Goal: Transaction & Acquisition: Book appointment/travel/reservation

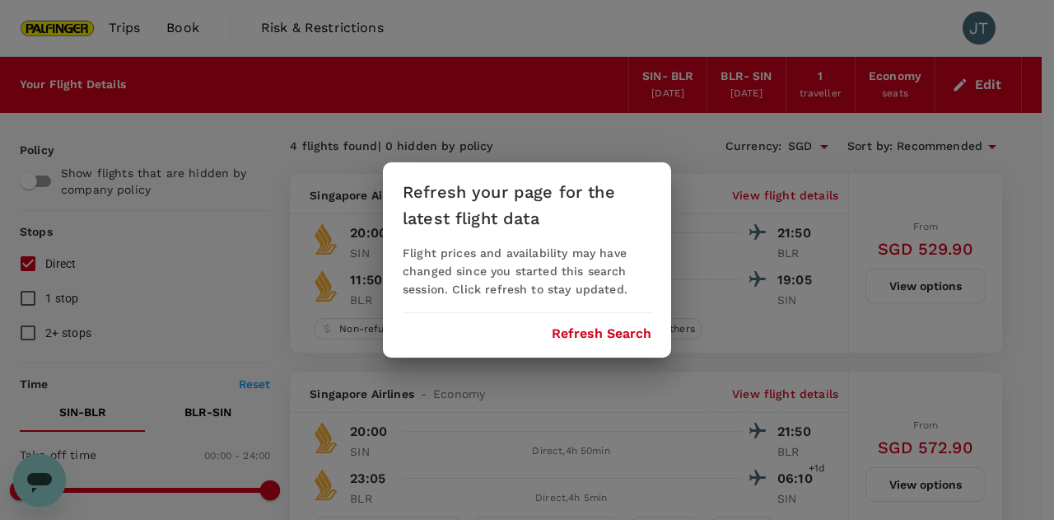
click at [623, 331] on button "Refresh Search" at bounding box center [602, 333] width 100 height 15
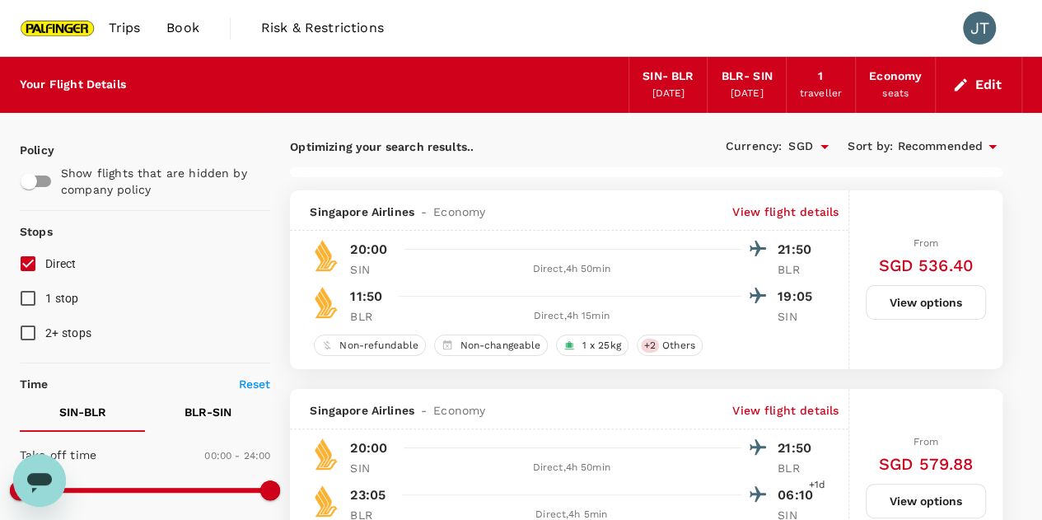
type input "1235"
checkbox input "false"
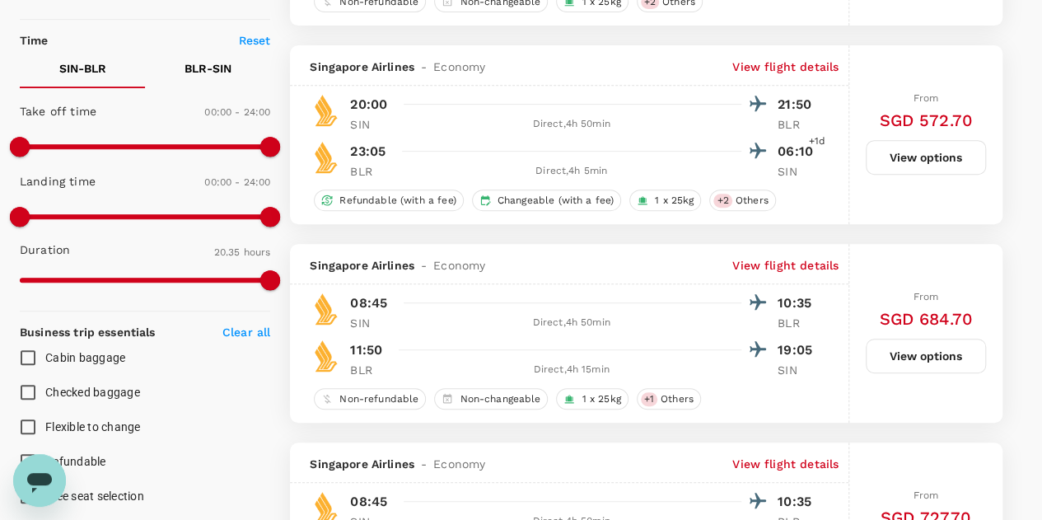
scroll to position [344, 0]
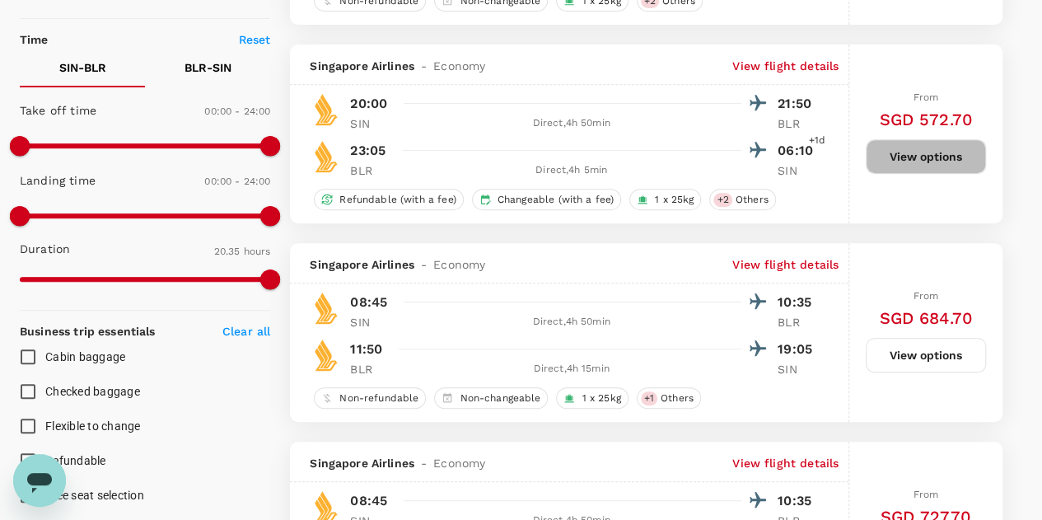
click at [913, 156] on button "View options" at bounding box center [926, 156] width 120 height 35
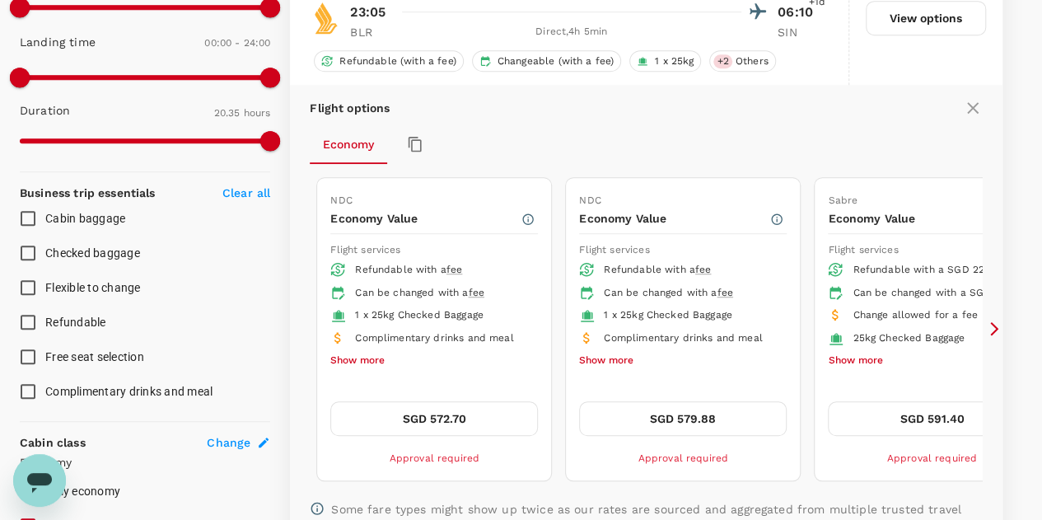
scroll to position [718, 0]
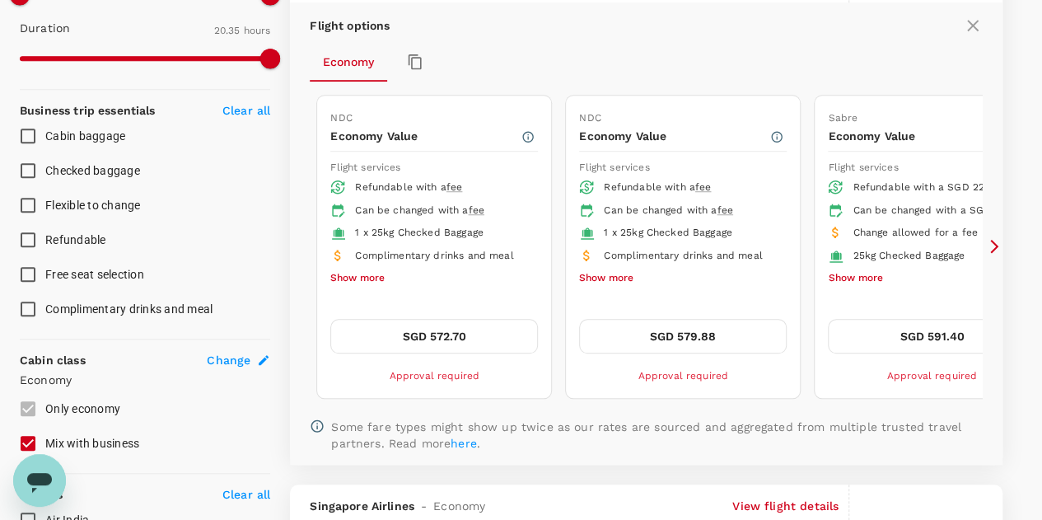
type input "2020"
checkbox input "false"
checkbox input "true"
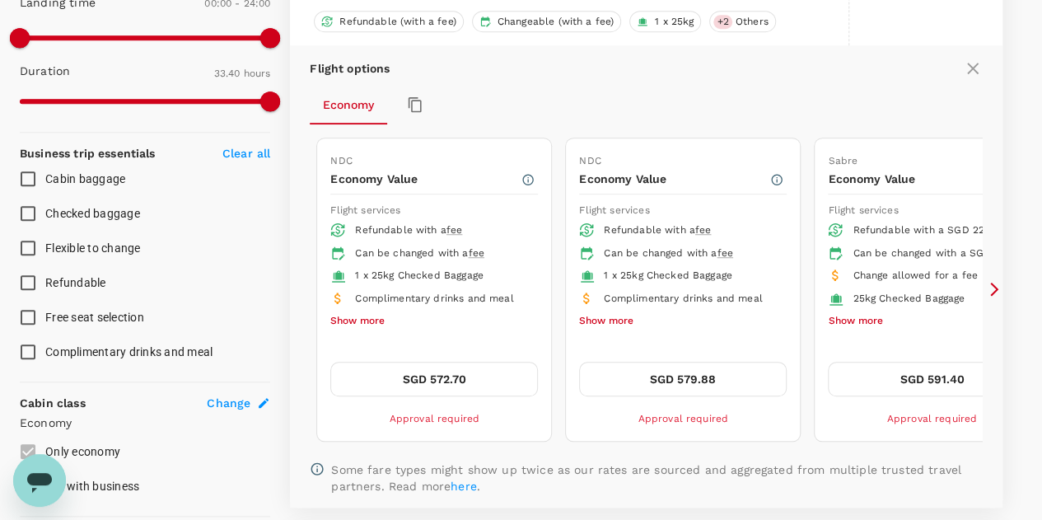
scroll to position [521, 0]
click at [998, 287] on icon at bounding box center [994, 290] width 16 height 16
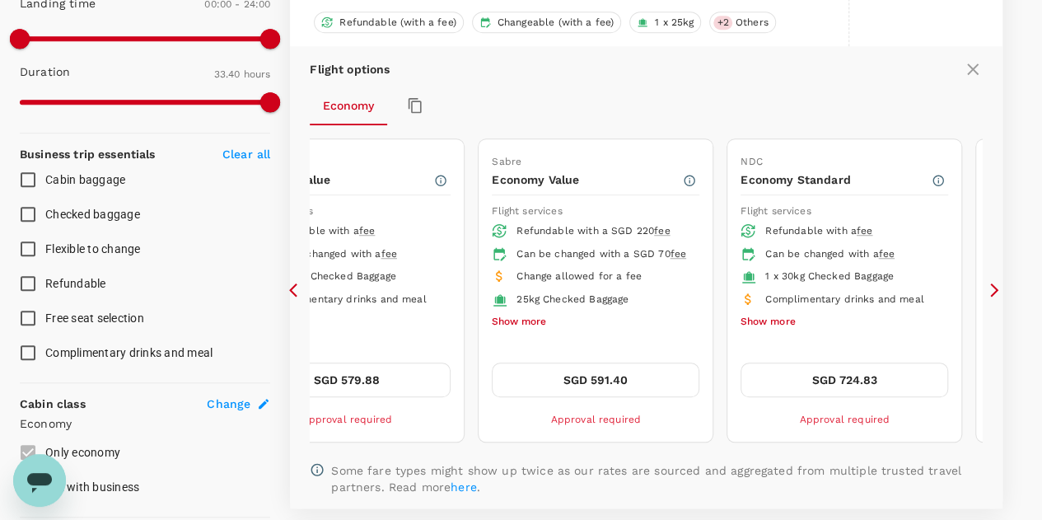
click at [998, 287] on icon at bounding box center [994, 290] width 16 height 16
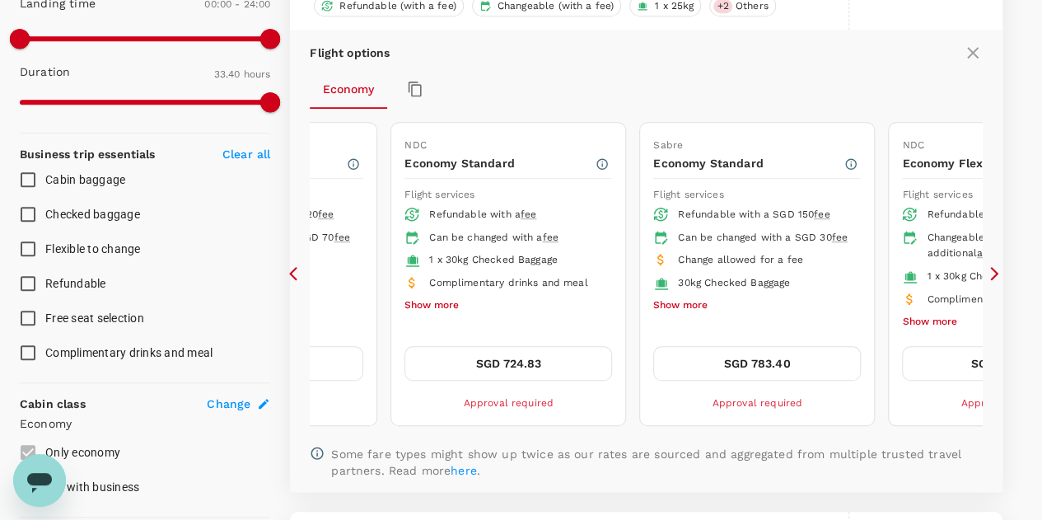
click at [293, 285] on div "Flight options Economy NDC Economy Value Flight services Refundable with a fee …" at bounding box center [646, 260] width 713 height 461
click at [294, 268] on icon at bounding box center [297, 273] width 16 height 16
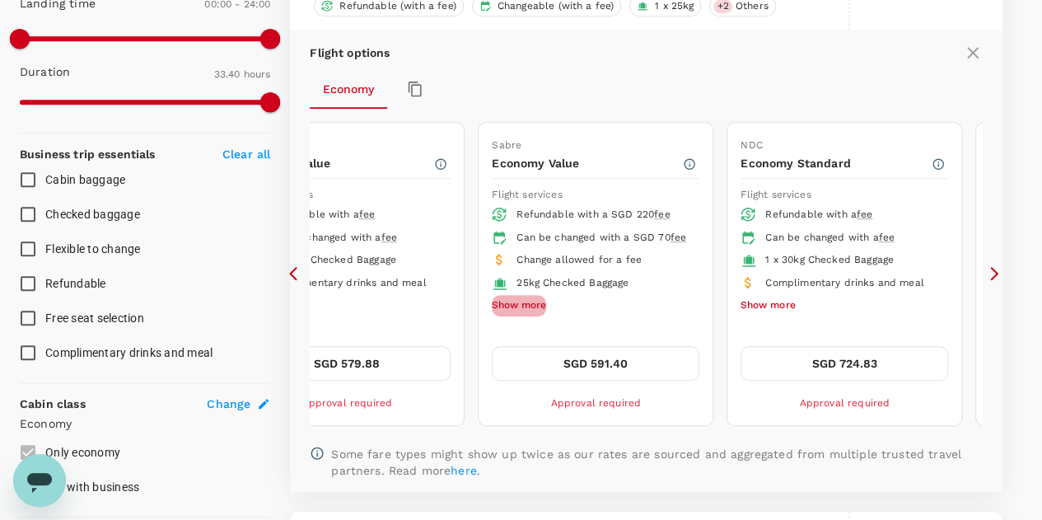
click at [515, 316] on button "Show more" at bounding box center [519, 305] width 54 height 21
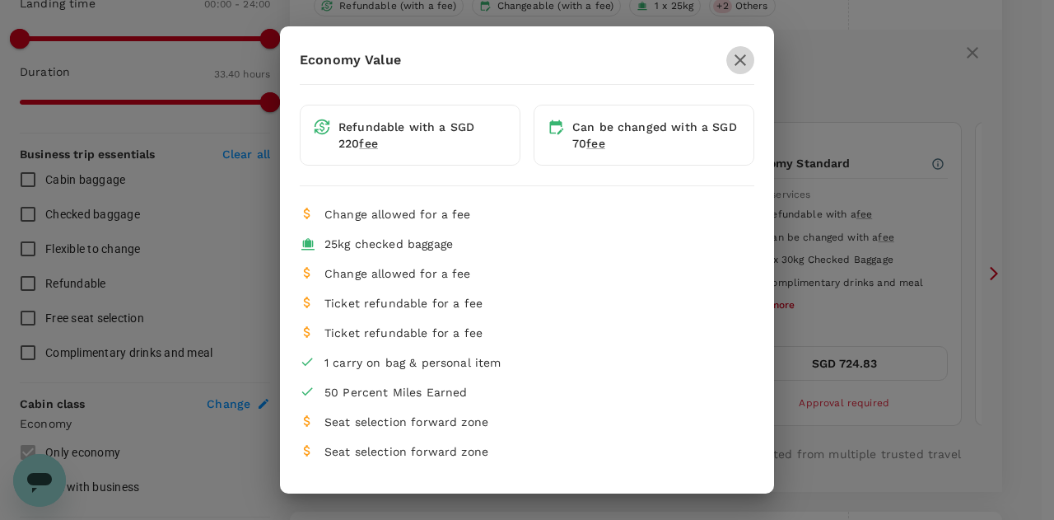
click at [731, 54] on icon "button" at bounding box center [741, 60] width 20 height 20
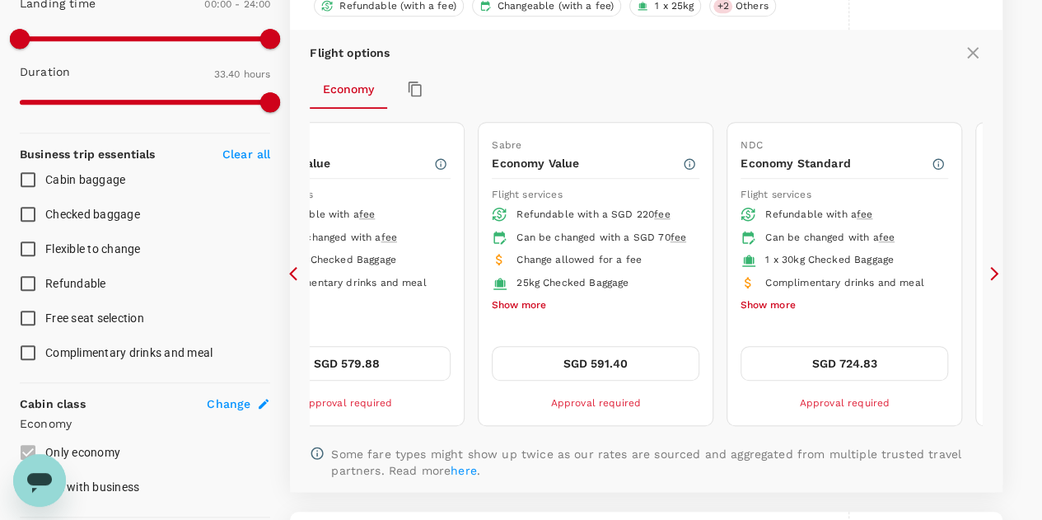
click at [292, 269] on icon at bounding box center [293, 274] width 8 height 14
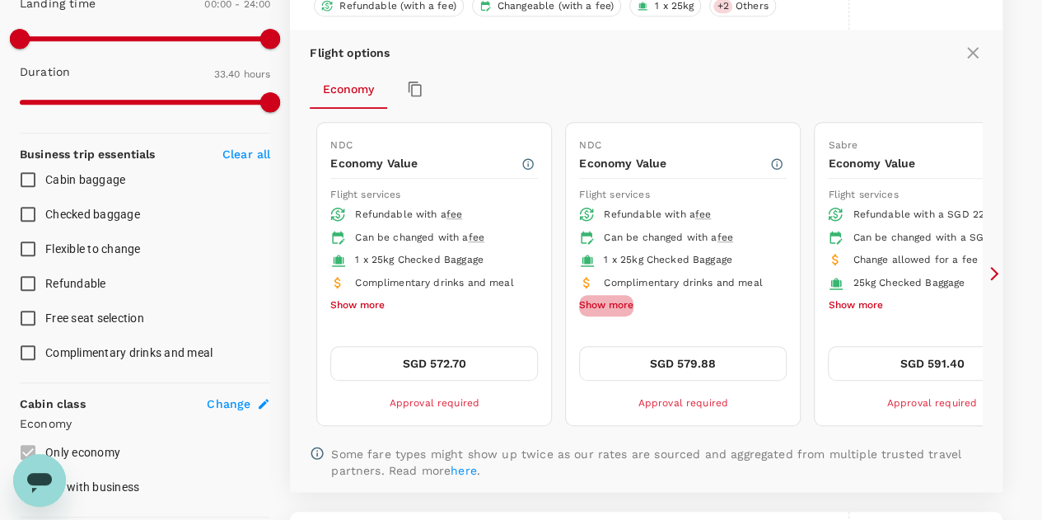
click at [618, 303] on button "Show more" at bounding box center [606, 305] width 54 height 21
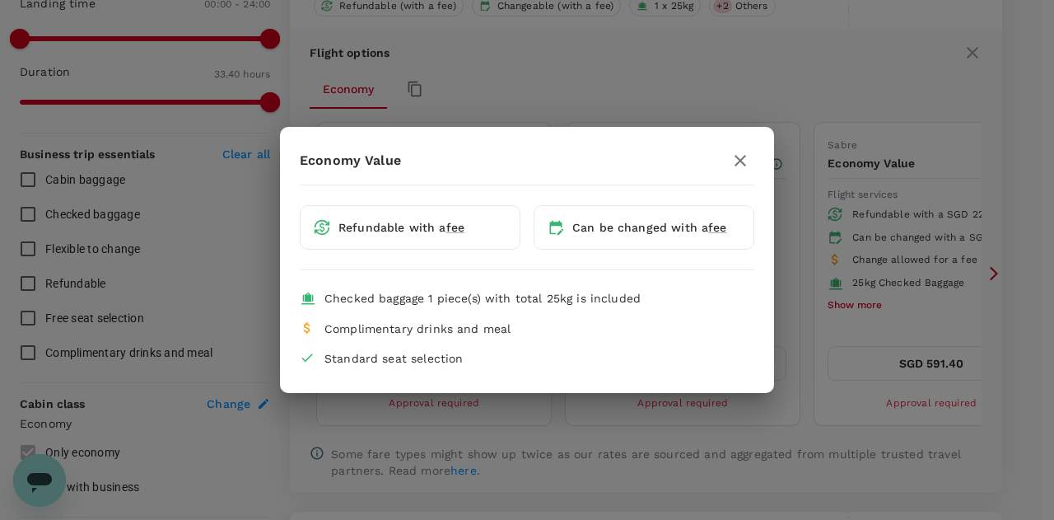
click at [653, 106] on div "Economy Value Refundable with a fee Can be changed with a fee Checked baggage 1…" at bounding box center [527, 260] width 1054 height 520
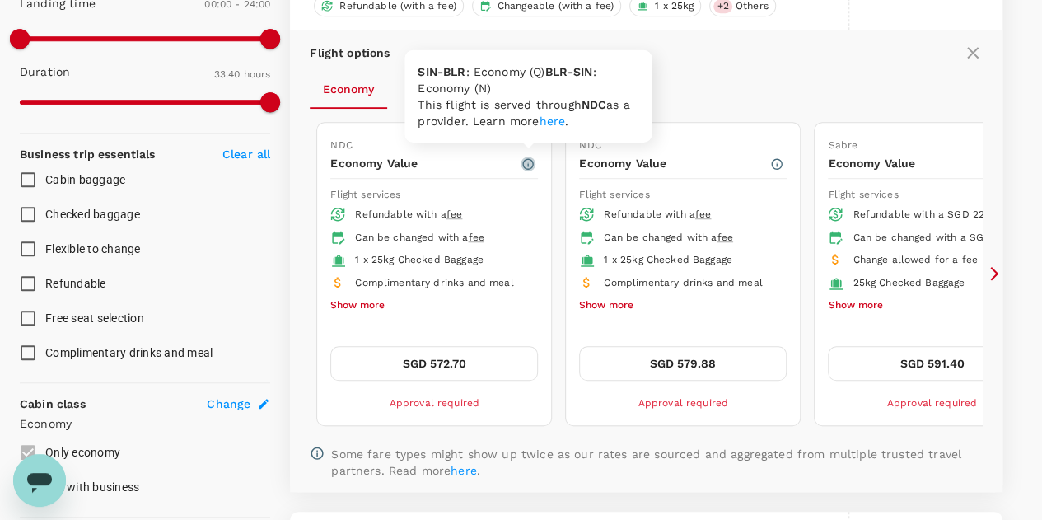
click at [528, 162] on icon "button" at bounding box center [528, 163] width 11 height 11
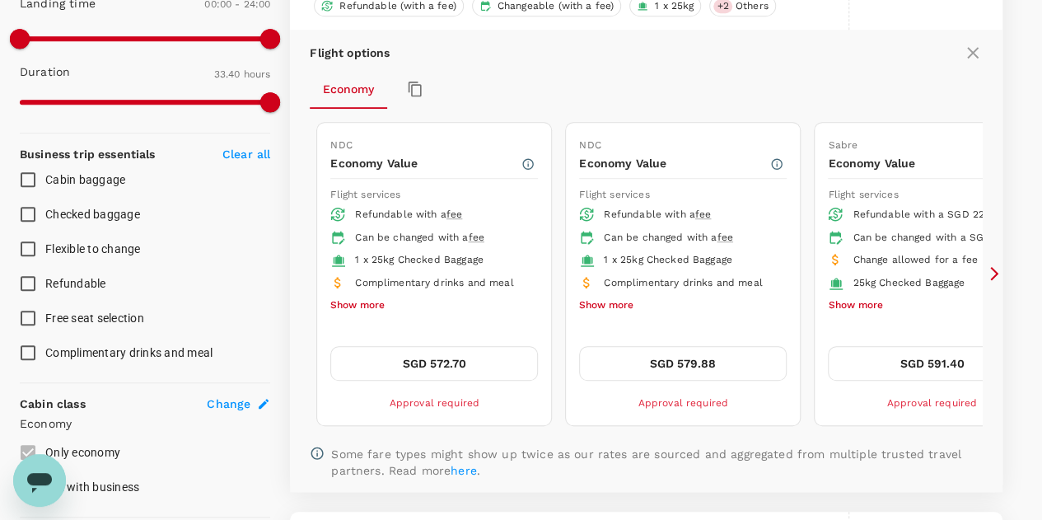
click at [996, 272] on icon at bounding box center [994, 274] width 8 height 14
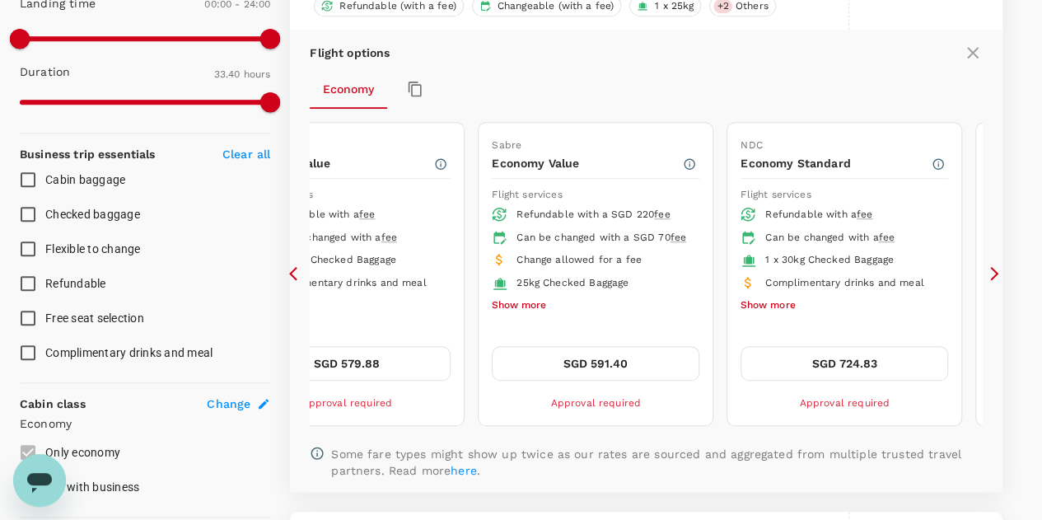
click at [998, 269] on icon at bounding box center [994, 273] width 16 height 16
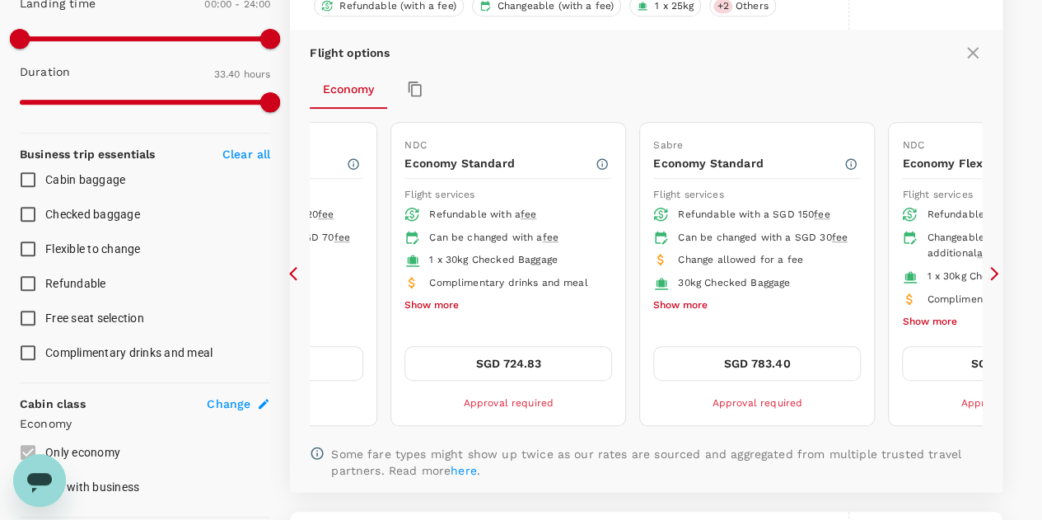
click at [997, 271] on icon at bounding box center [994, 274] width 8 height 14
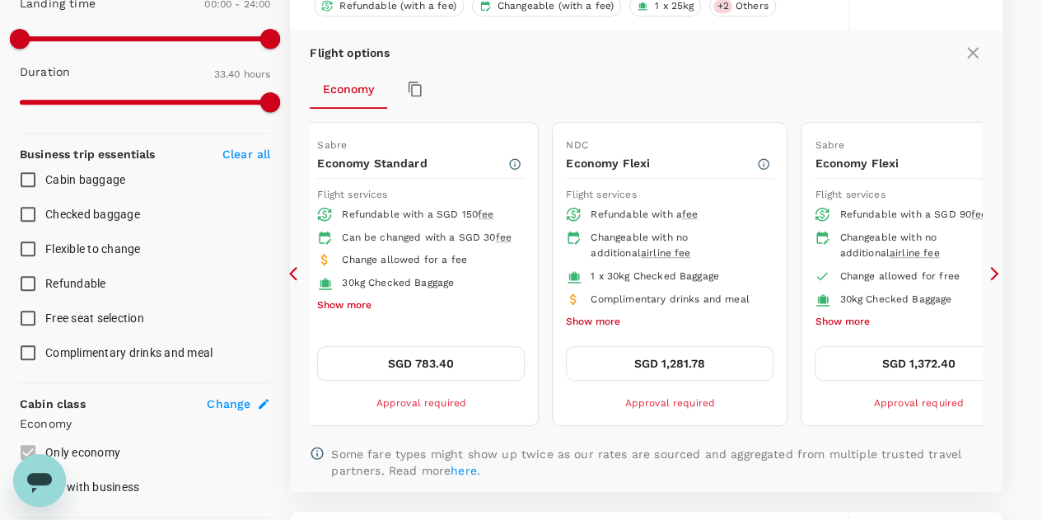
click at [295, 270] on icon at bounding box center [297, 273] width 16 height 16
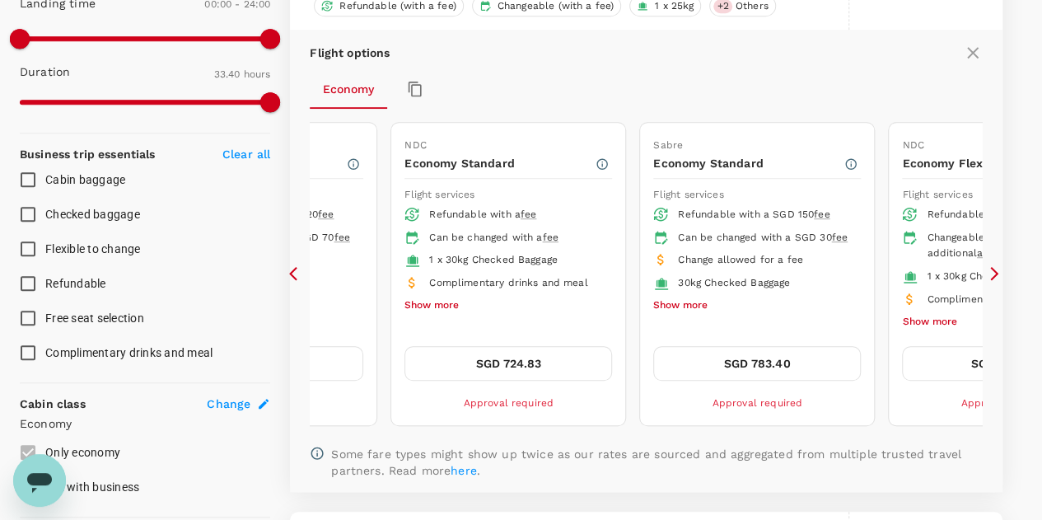
click at [292, 267] on icon at bounding box center [293, 274] width 8 height 14
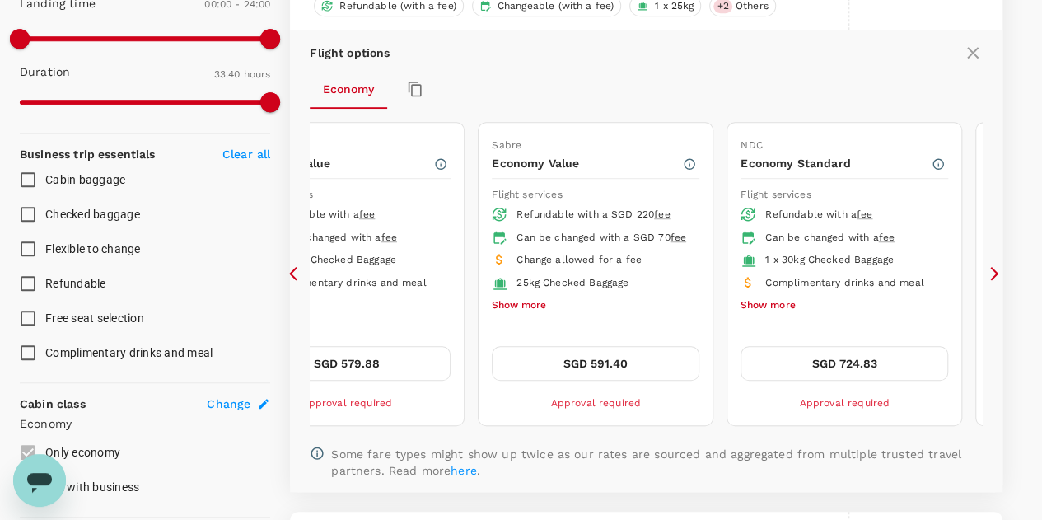
click at [292, 267] on icon at bounding box center [293, 274] width 8 height 14
